Goal: Find specific page/section: Find specific page/section

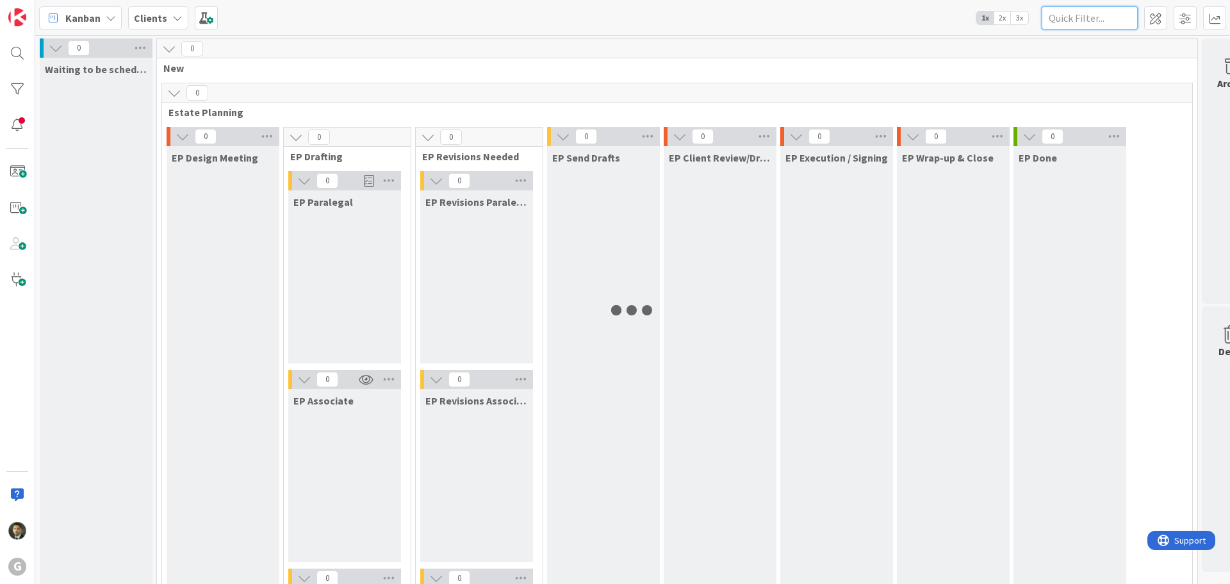
click at [1069, 21] on input "text" at bounding box center [1090, 17] width 96 height 23
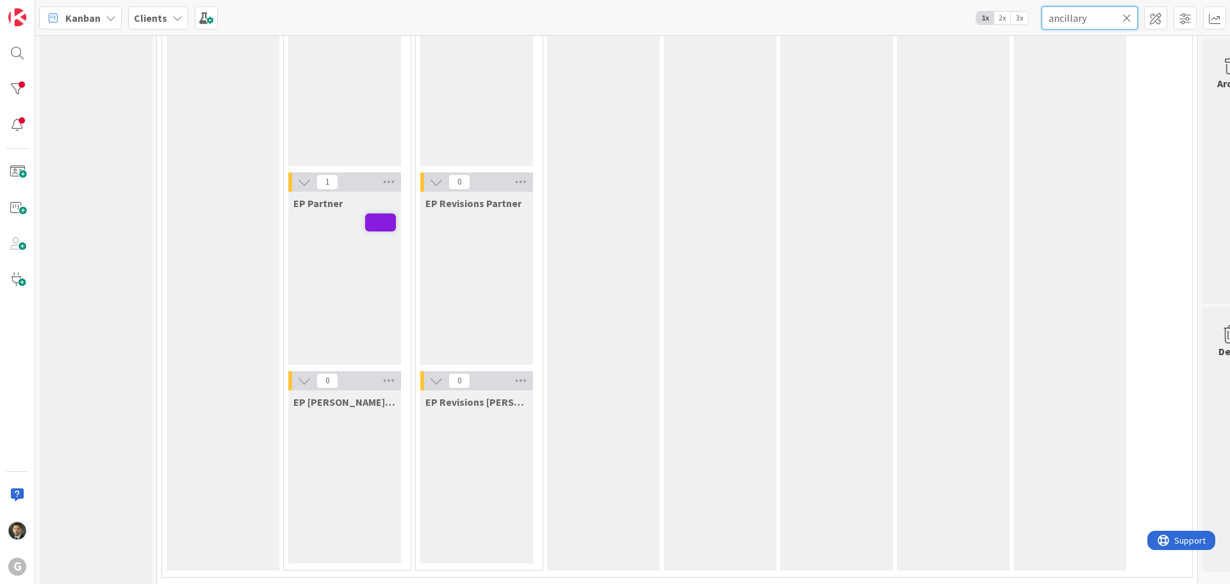
scroll to position [513, 0]
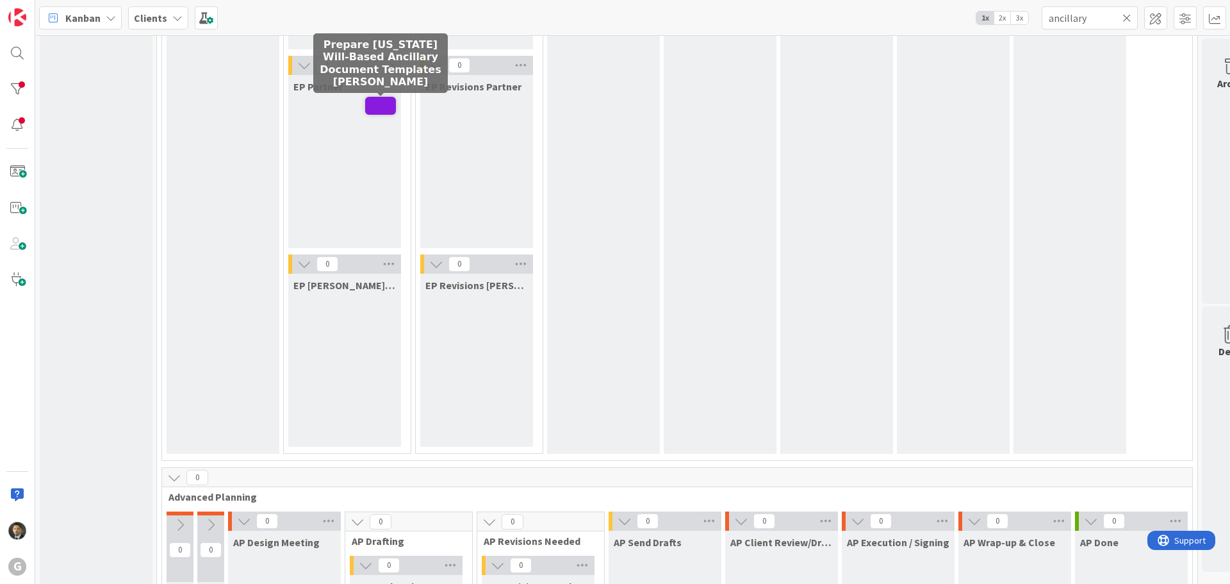
click at [374, 107] on span at bounding box center [380, 106] width 31 height 18
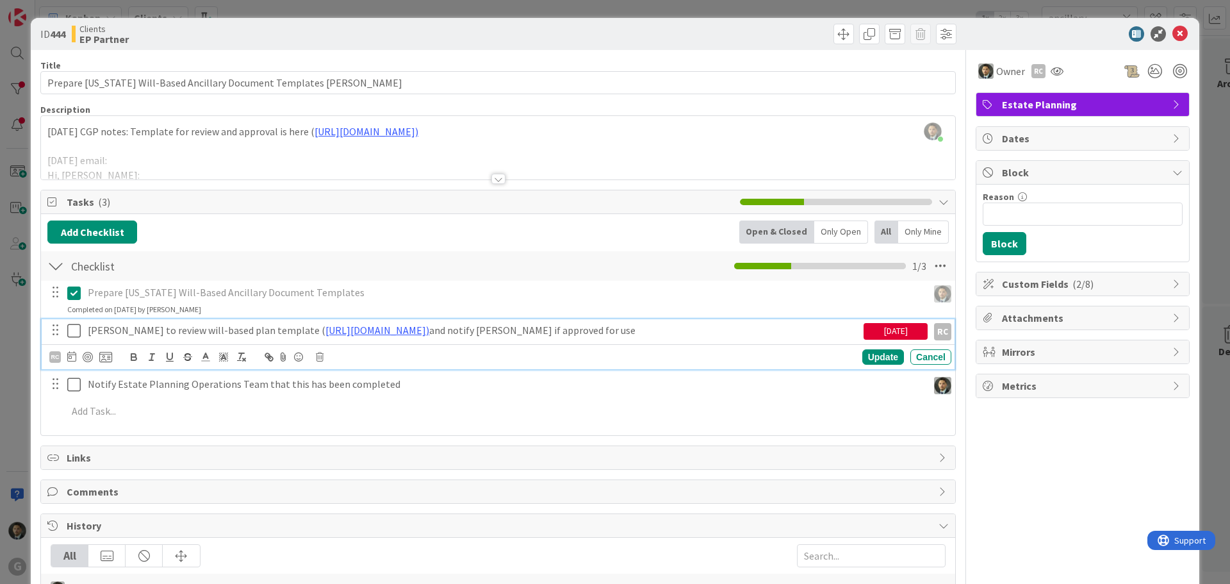
click at [803, 329] on p "[PERSON_NAME] to review will-based plan template ( [URL][DOMAIN_NAME]) and noti…" at bounding box center [473, 330] width 771 height 15
click at [1192, 507] on div "ID 444 Clients EP Partner Title 61 / 128 Prepare [US_STATE] Will-Based Ancillar…" at bounding box center [615, 292] width 1230 height 584
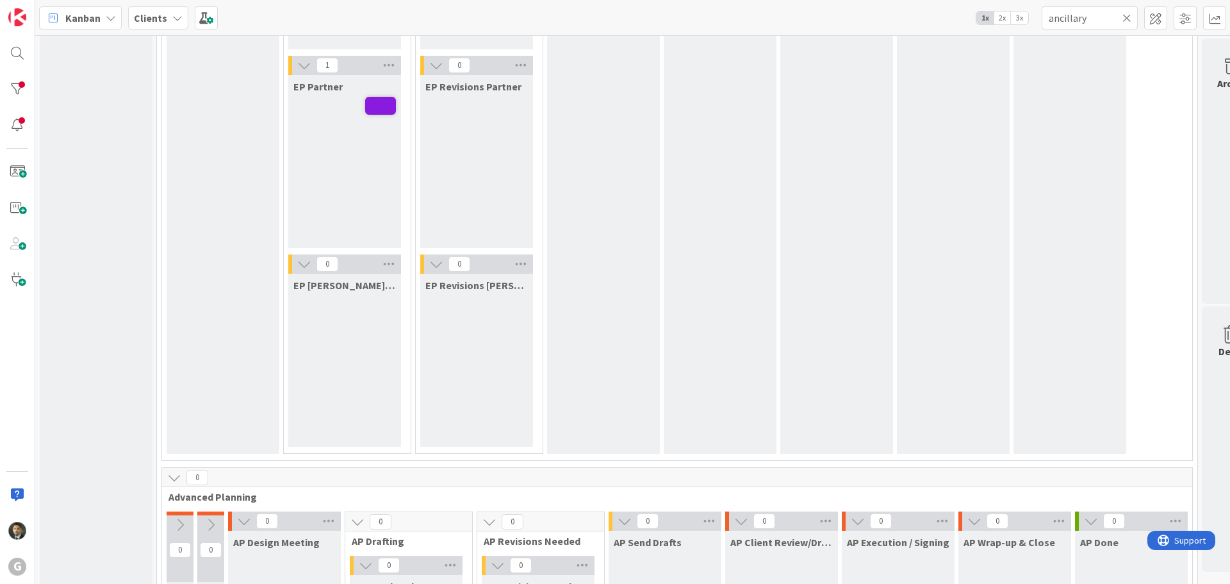
click at [957, 83] on div "EP Wrap-up & Close" at bounding box center [953, 43] width 113 height 820
drag, startPoint x: 1091, startPoint y: 22, endPoint x: 1007, endPoint y: 19, distance: 84.0
click at [1007, 19] on div "Kanban Clients 1x 2x 3x ancillary" at bounding box center [632, 17] width 1195 height 35
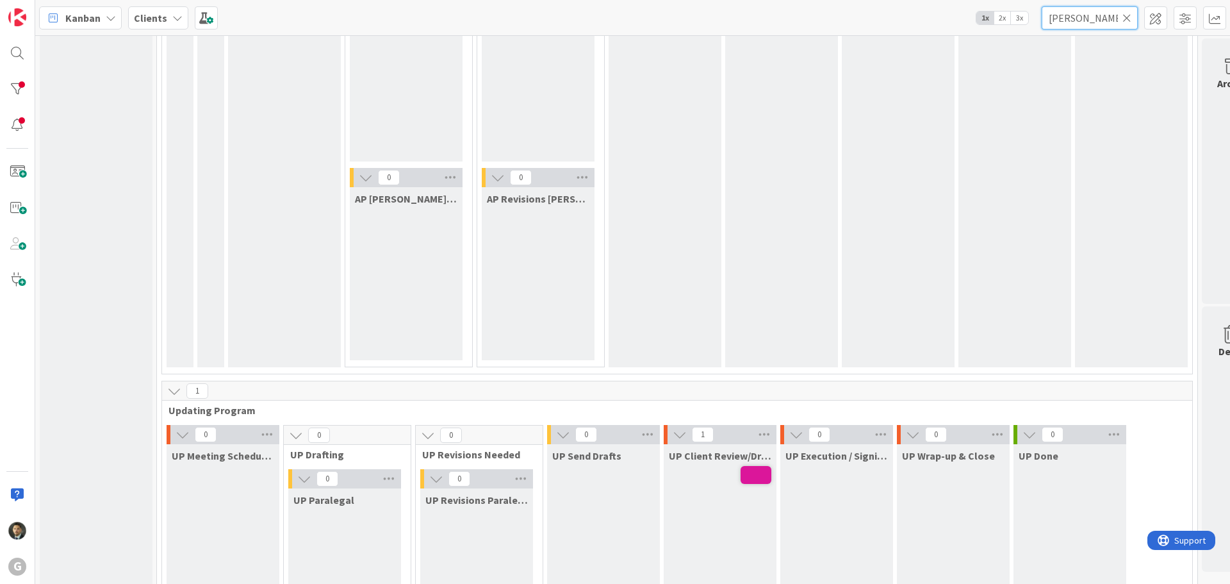
scroll to position [1474, 0]
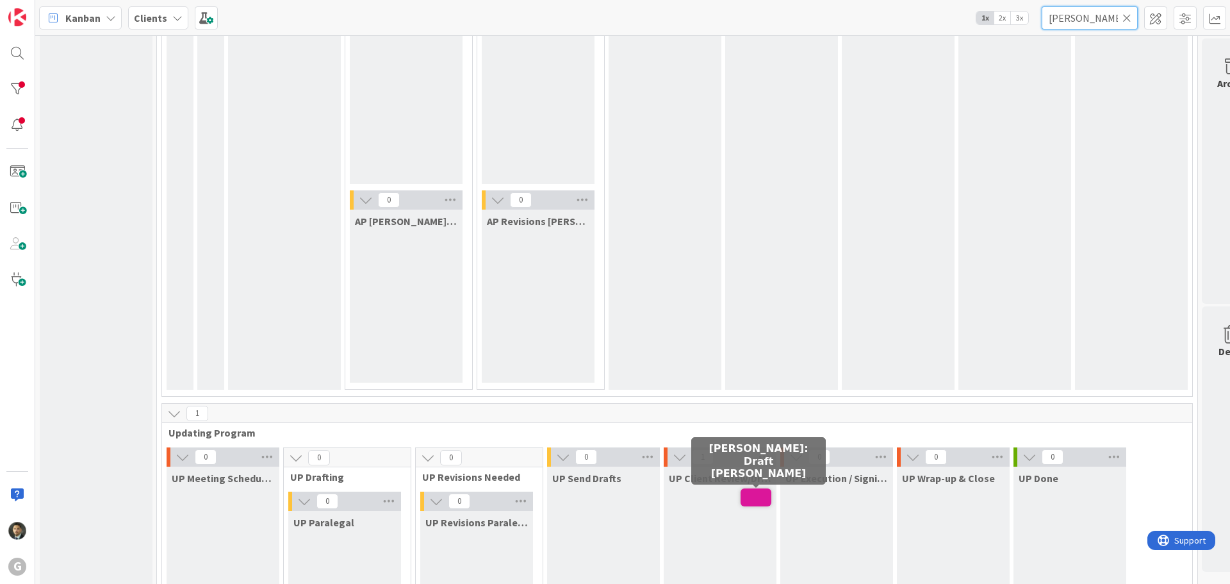
type input "[PERSON_NAME]"
click at [757, 499] on span at bounding box center [756, 497] width 31 height 18
